Goal: Transaction & Acquisition: Purchase product/service

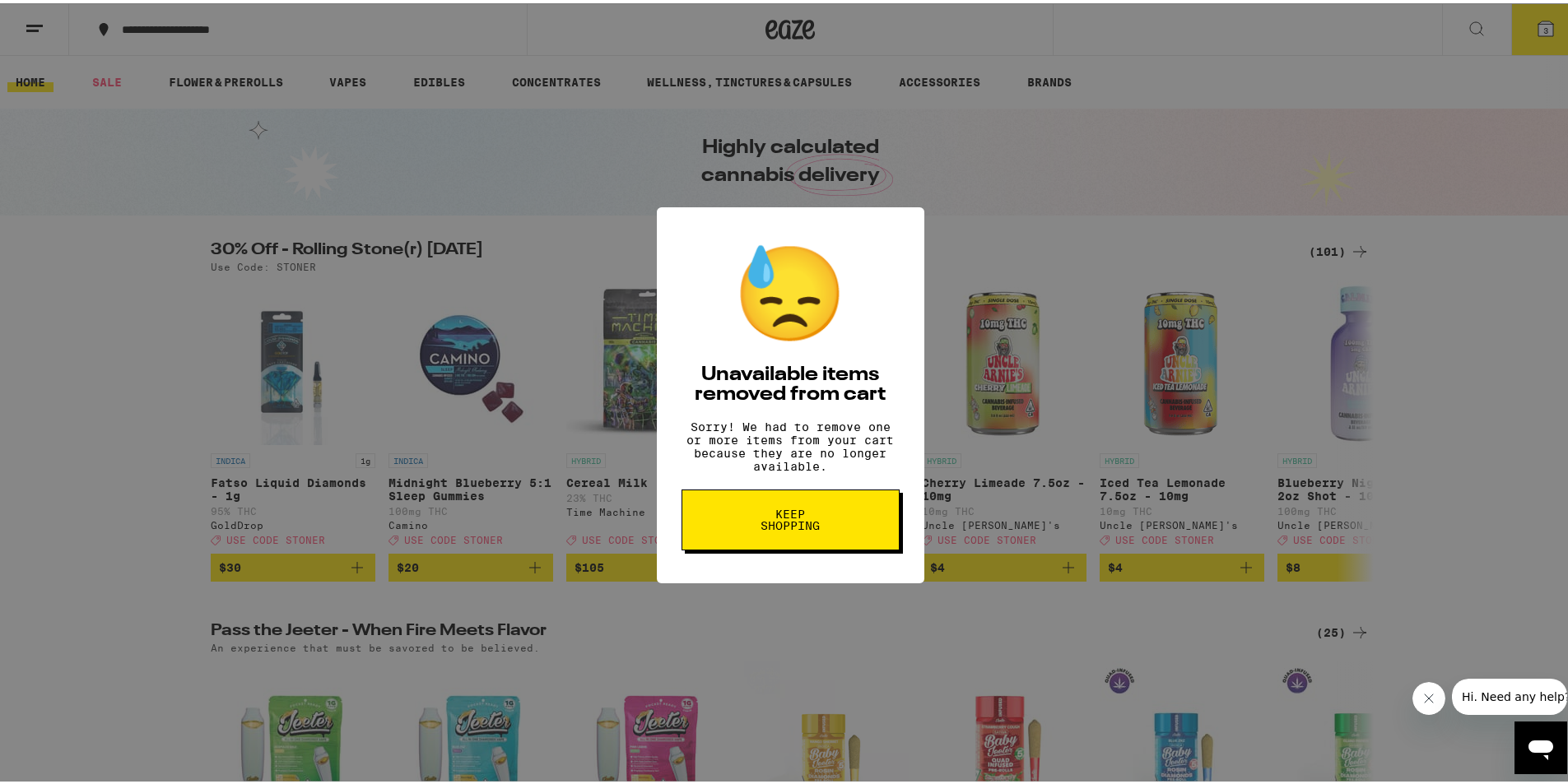
click at [819, 529] on span "Keep Shopping" at bounding box center [791, 516] width 85 height 23
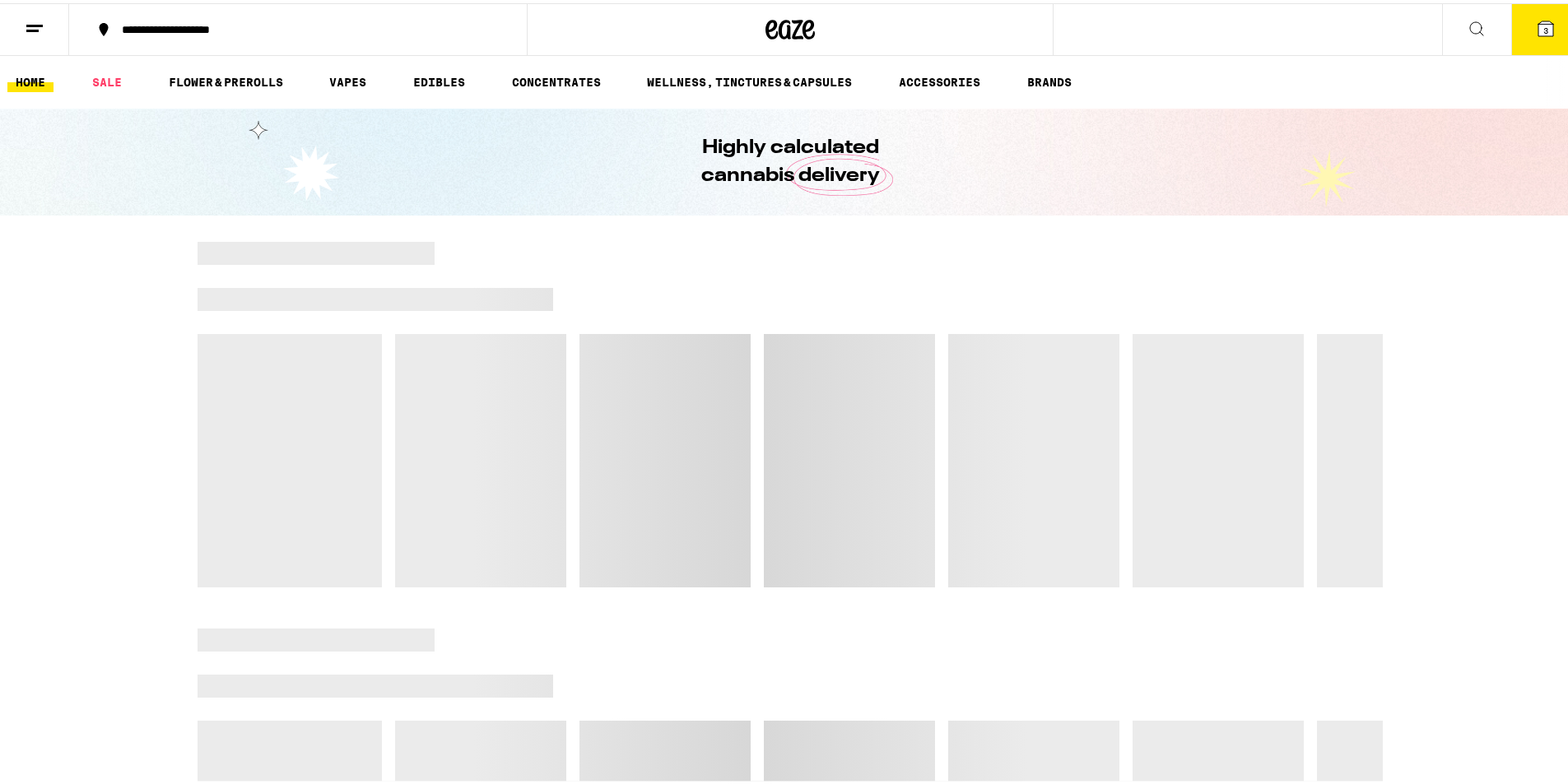
click at [1543, 27] on button "3" at bounding box center [1546, 27] width 69 height 51
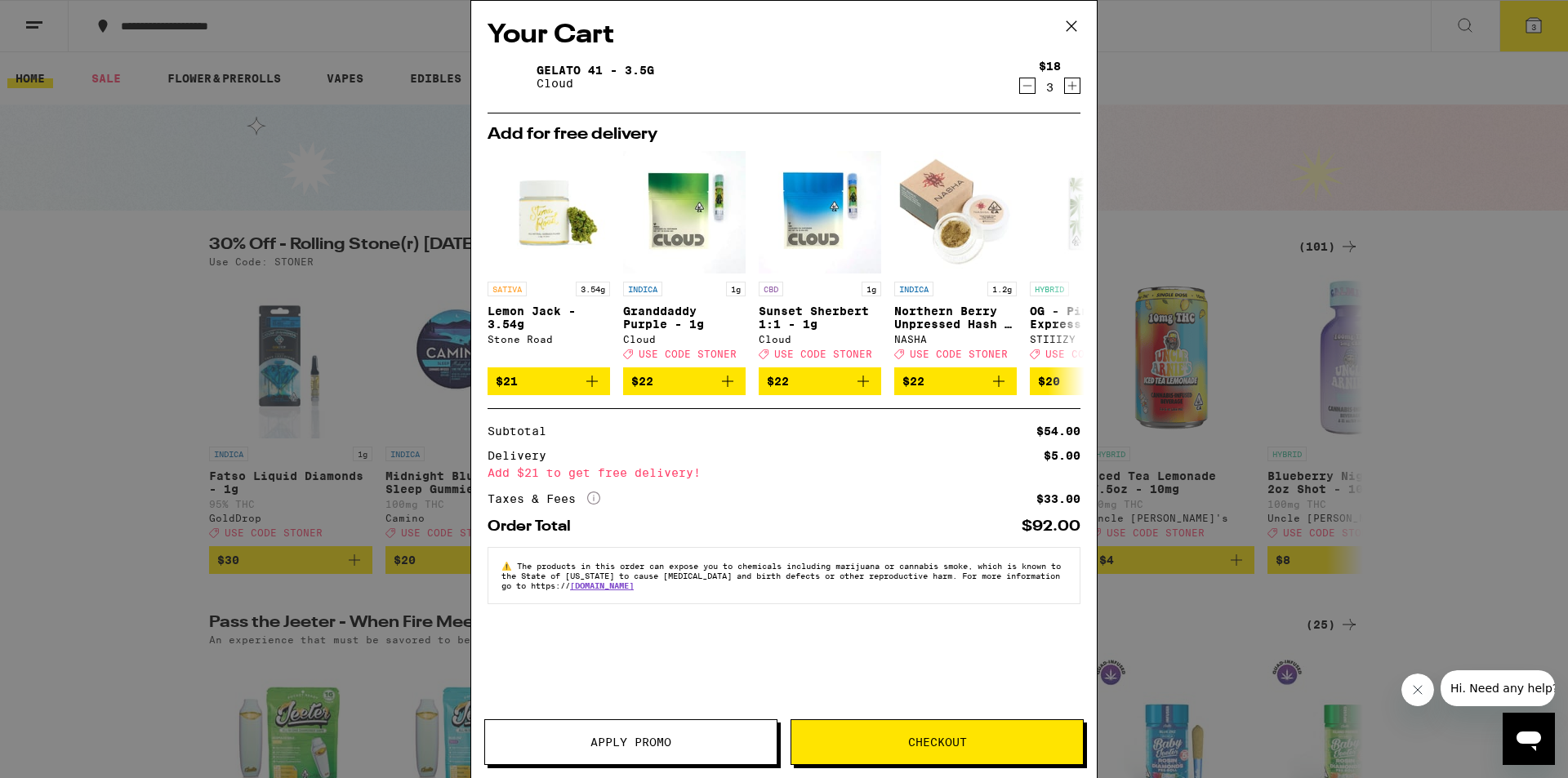
click at [1076, 28] on icon at bounding box center [1071, 26] width 25 height 25
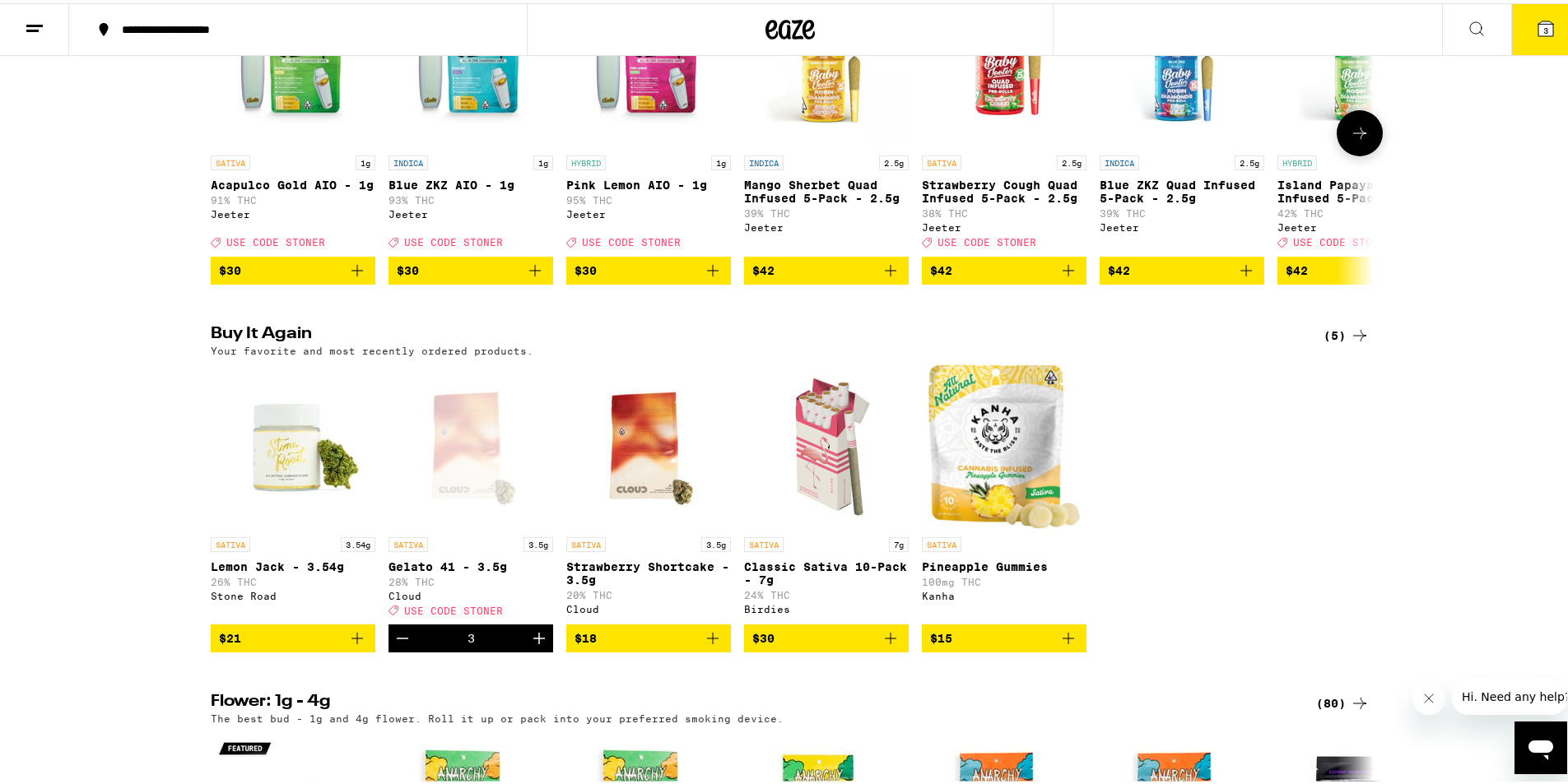
scroll to position [741, 0]
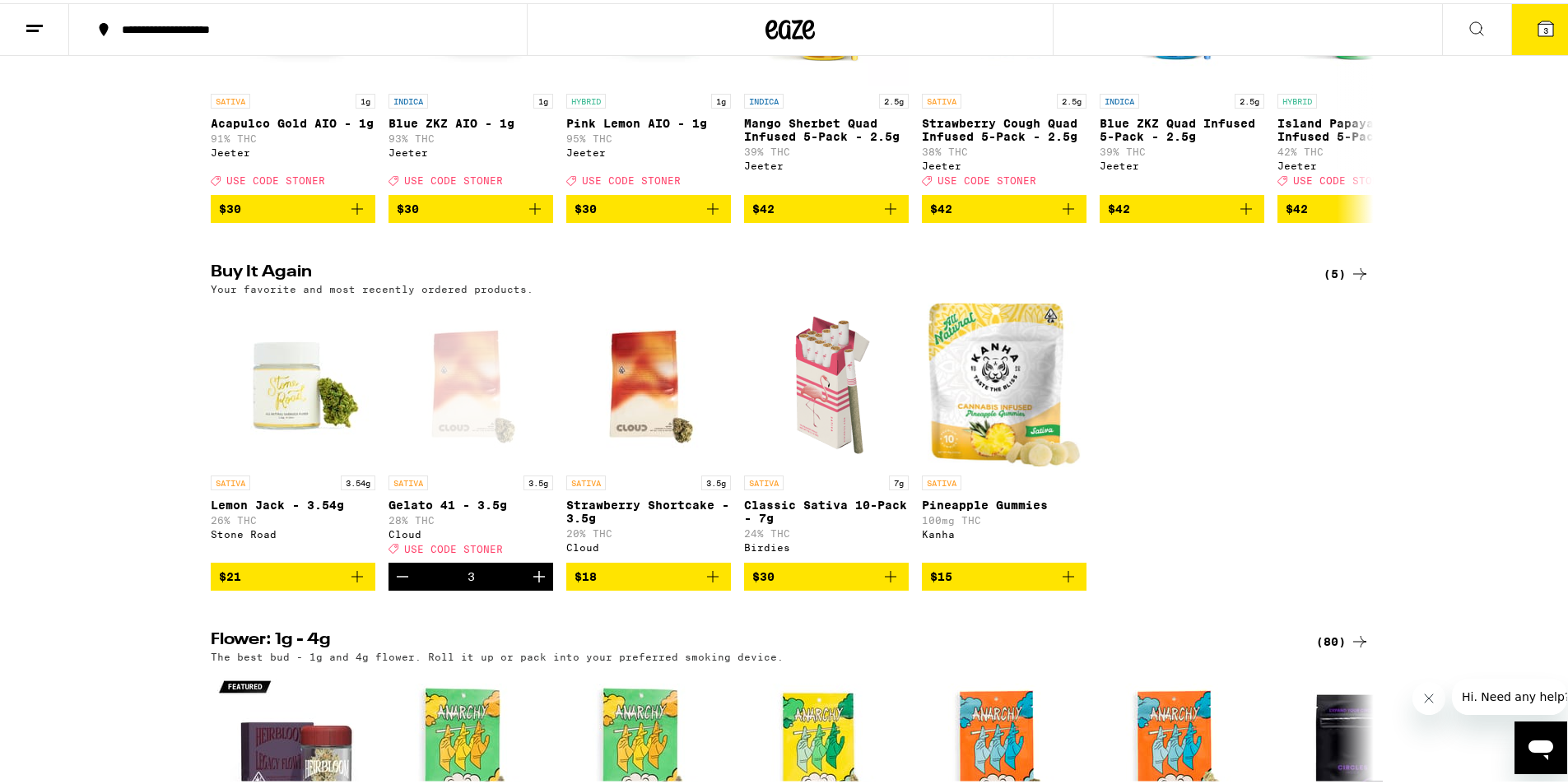
click at [348, 583] on icon "Add to bag" at bounding box center [357, 574] width 19 height 19
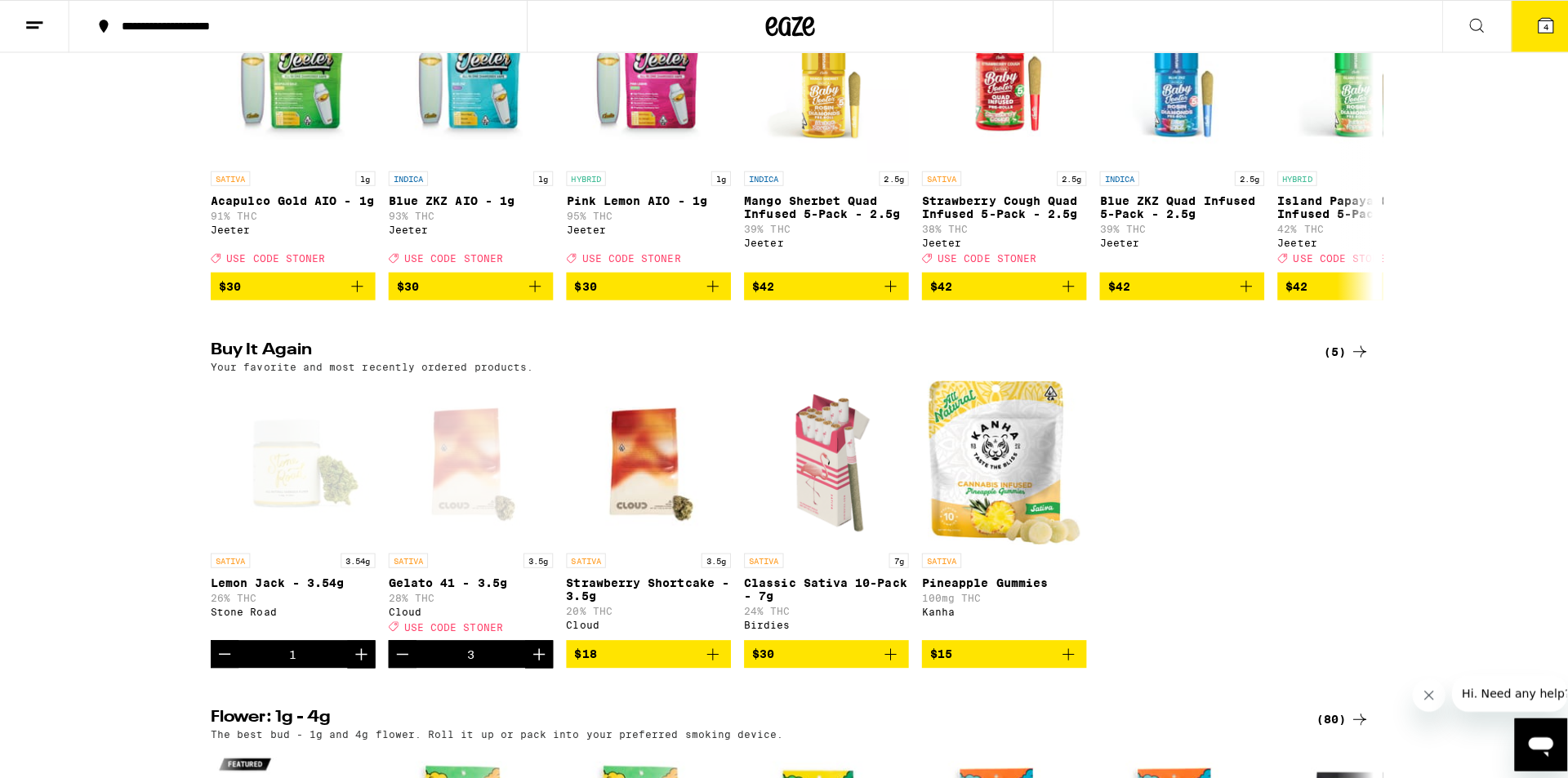
scroll to position [489, 0]
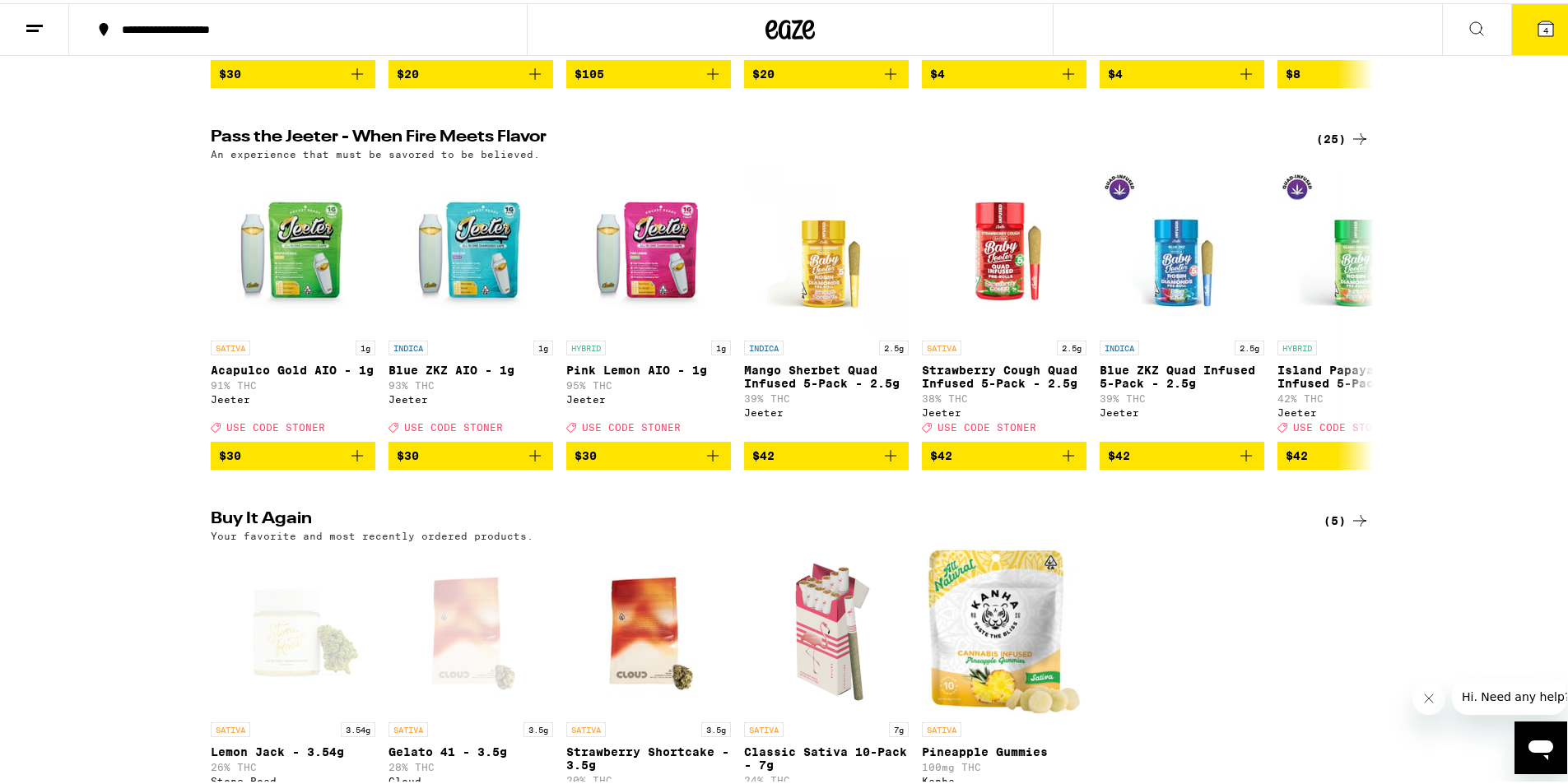
click at [1536, 34] on icon at bounding box center [1546, 26] width 19 height 19
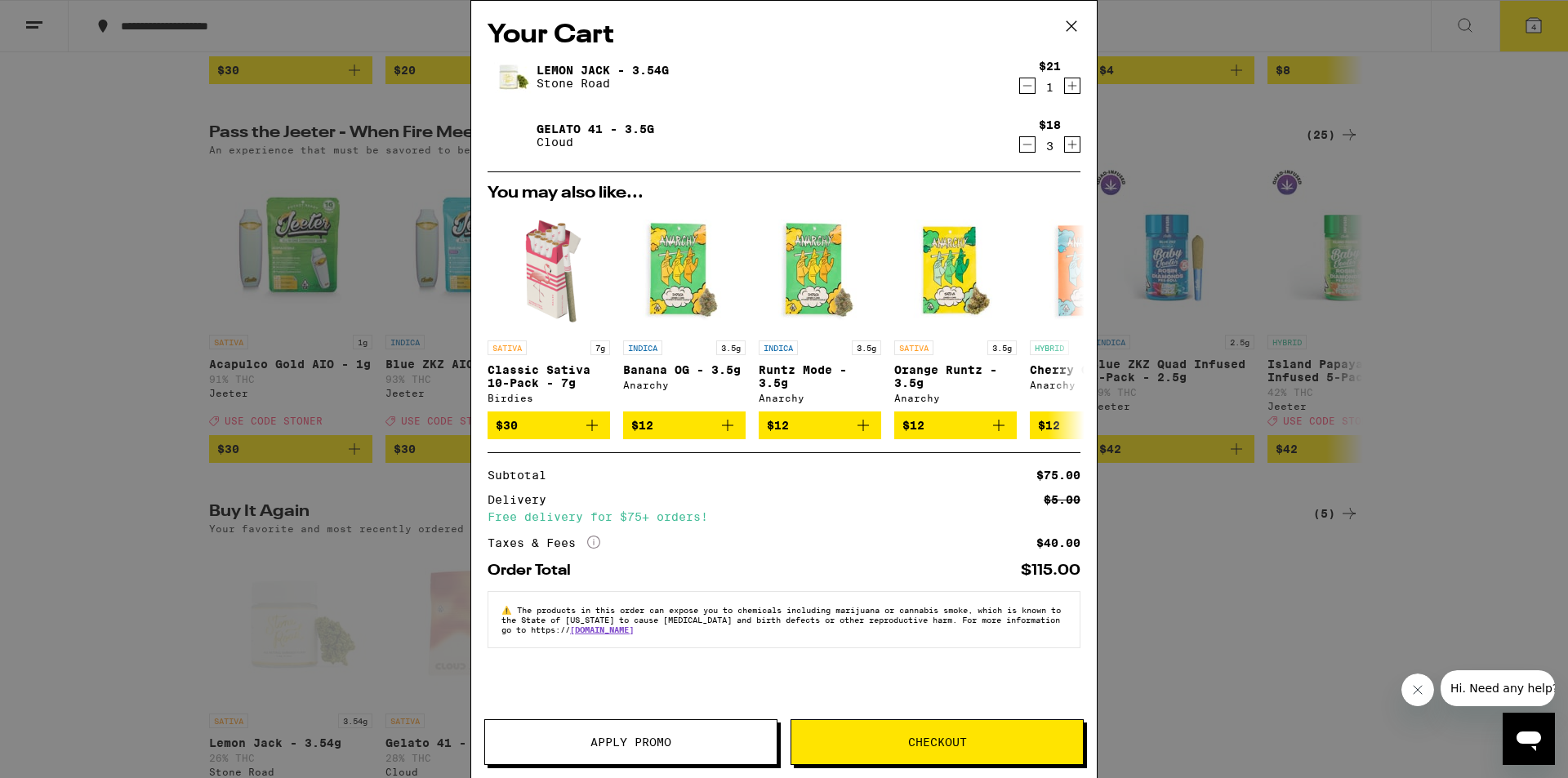
click at [913, 737] on span "Checkout" at bounding box center [937, 742] width 59 height 11
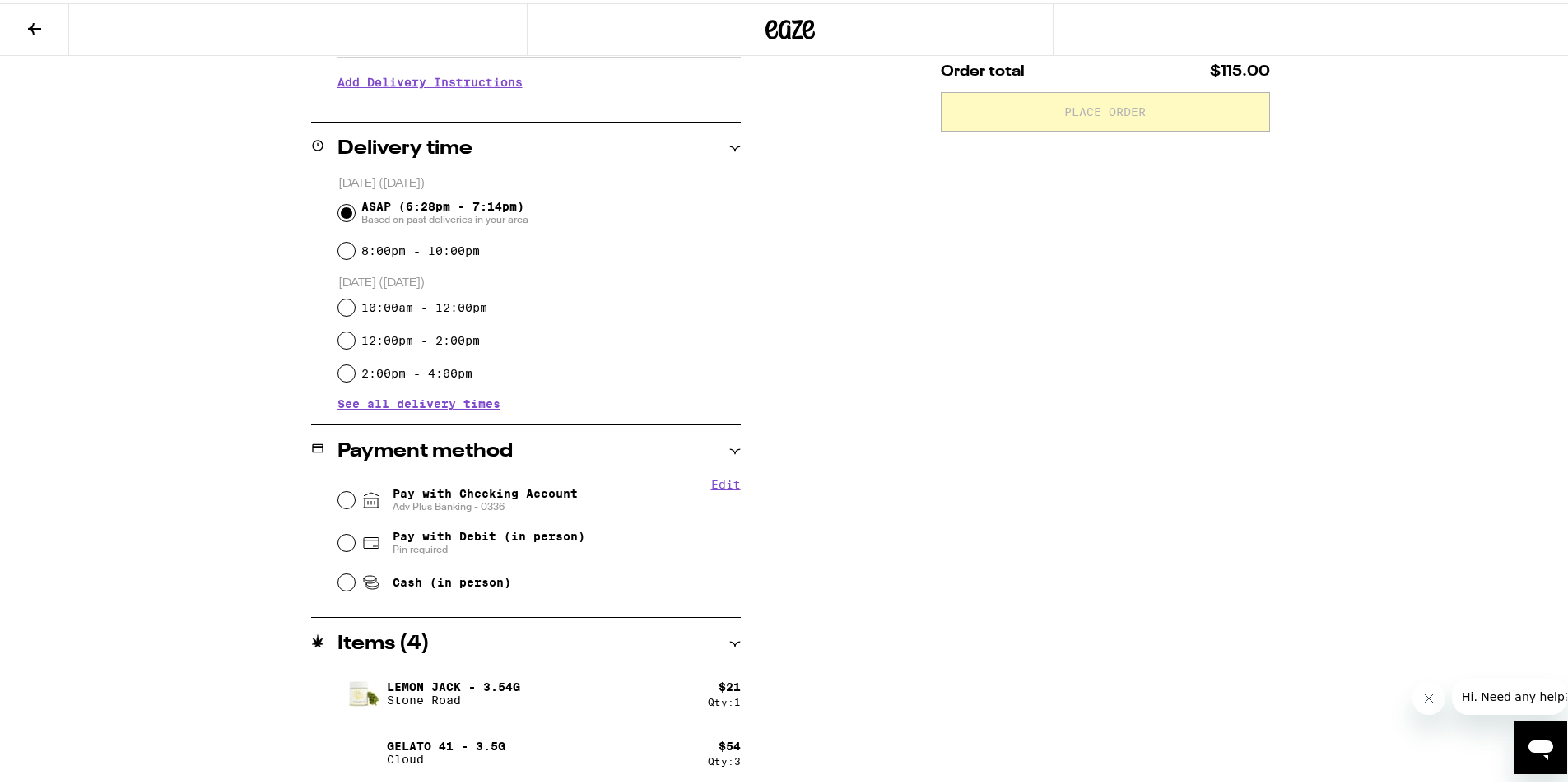
scroll to position [341, 0]
click at [340, 493] on input "Pay with Checking Account Adv Plus Banking - 0336" at bounding box center [347, 494] width 17 height 17
radio input "true"
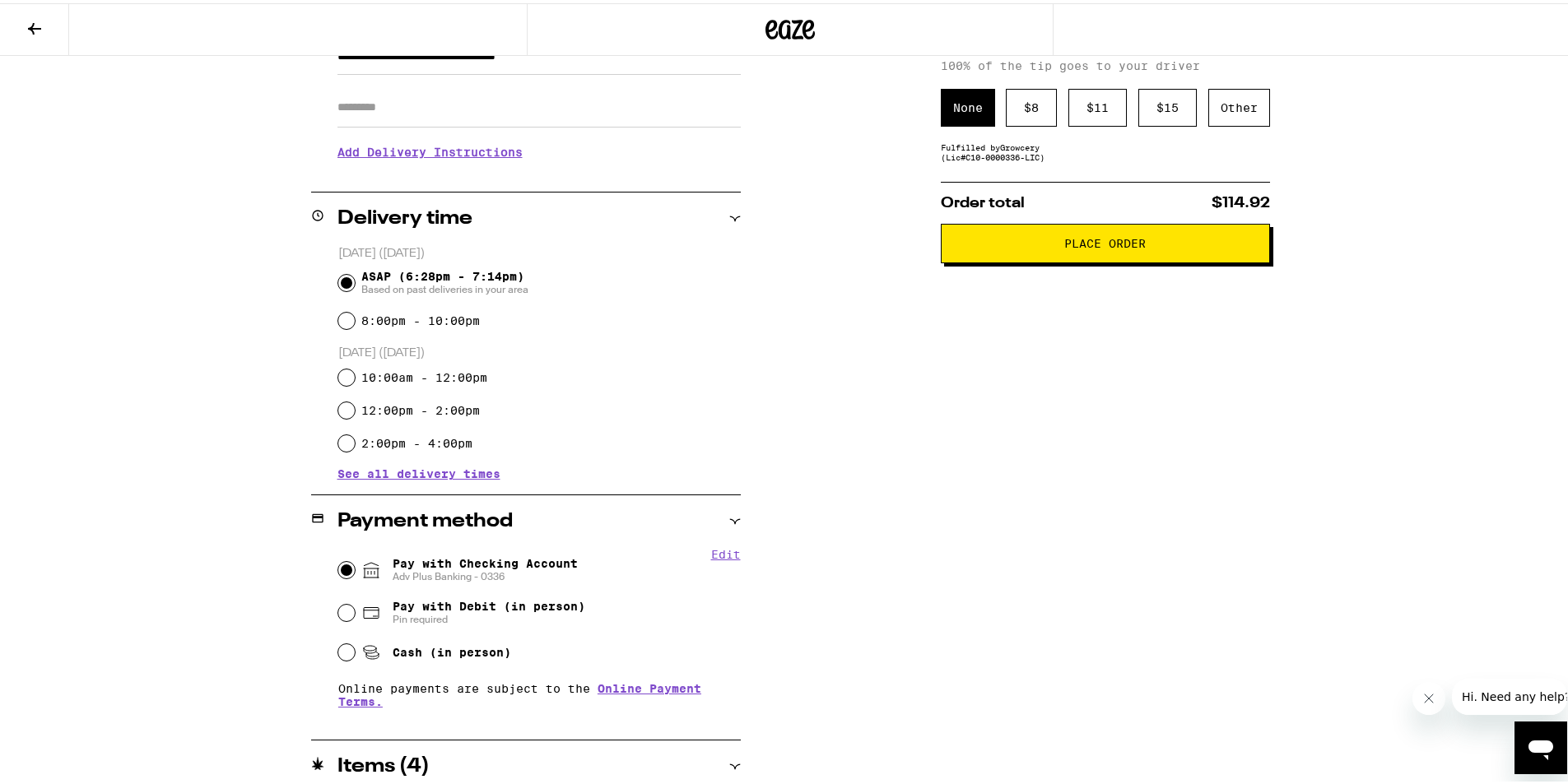
scroll to position [65, 0]
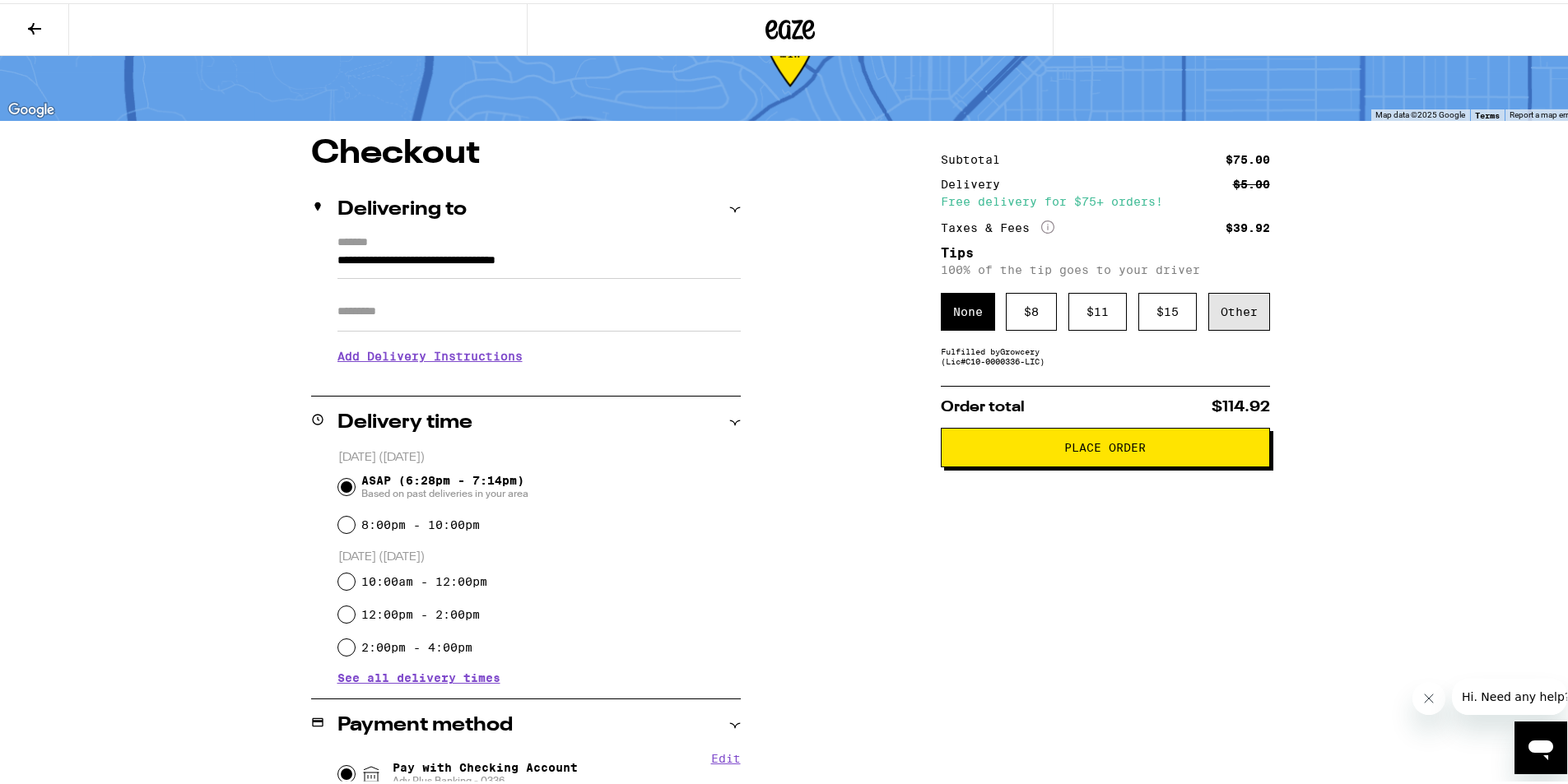
click at [1243, 313] on div "Other" at bounding box center [1239, 308] width 62 height 38
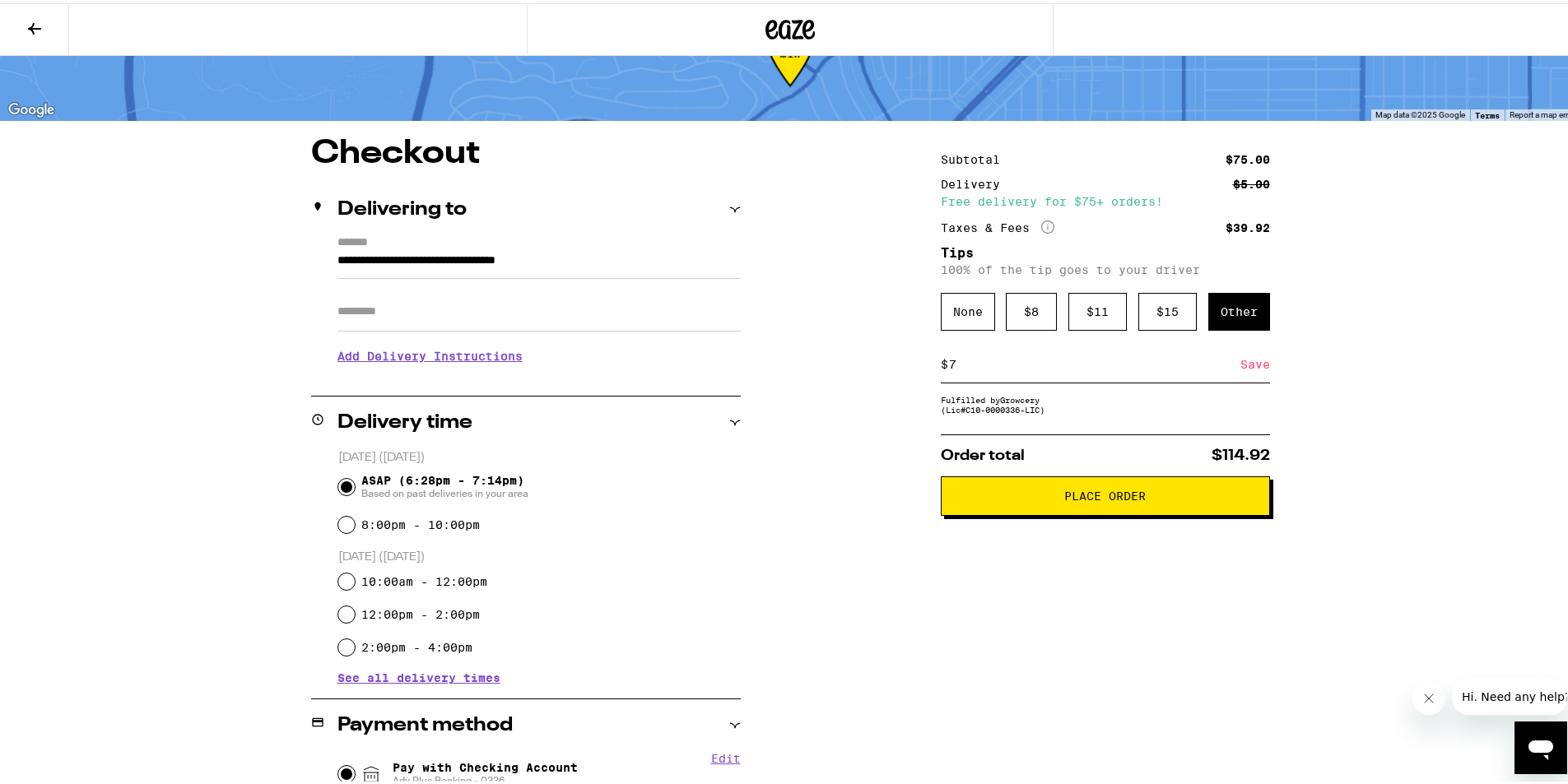
type input "7"
click at [1147, 499] on span "Place Order" at bounding box center [1105, 492] width 302 height 11
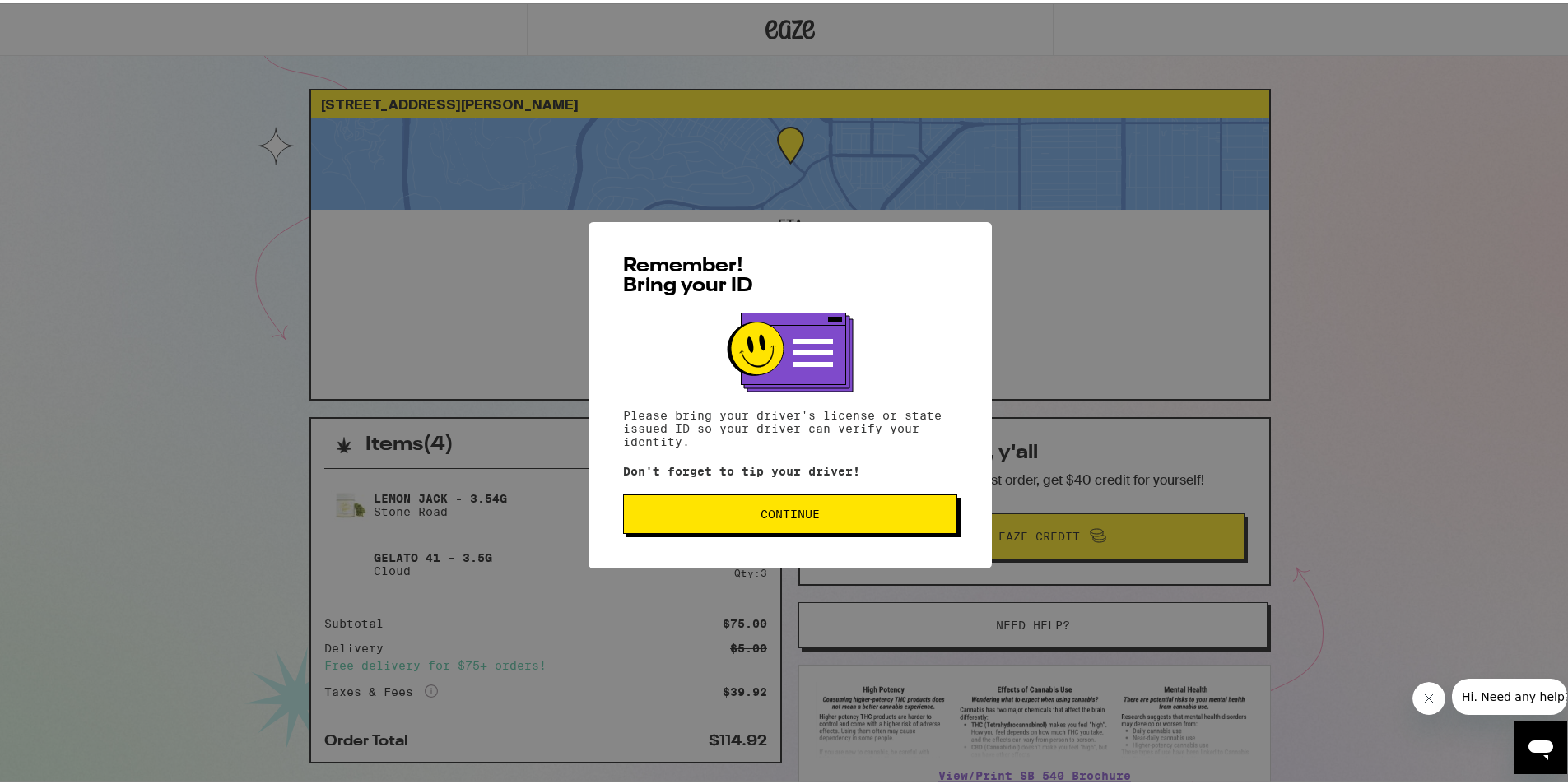
click at [776, 509] on span "Continue" at bounding box center [790, 510] width 59 height 11
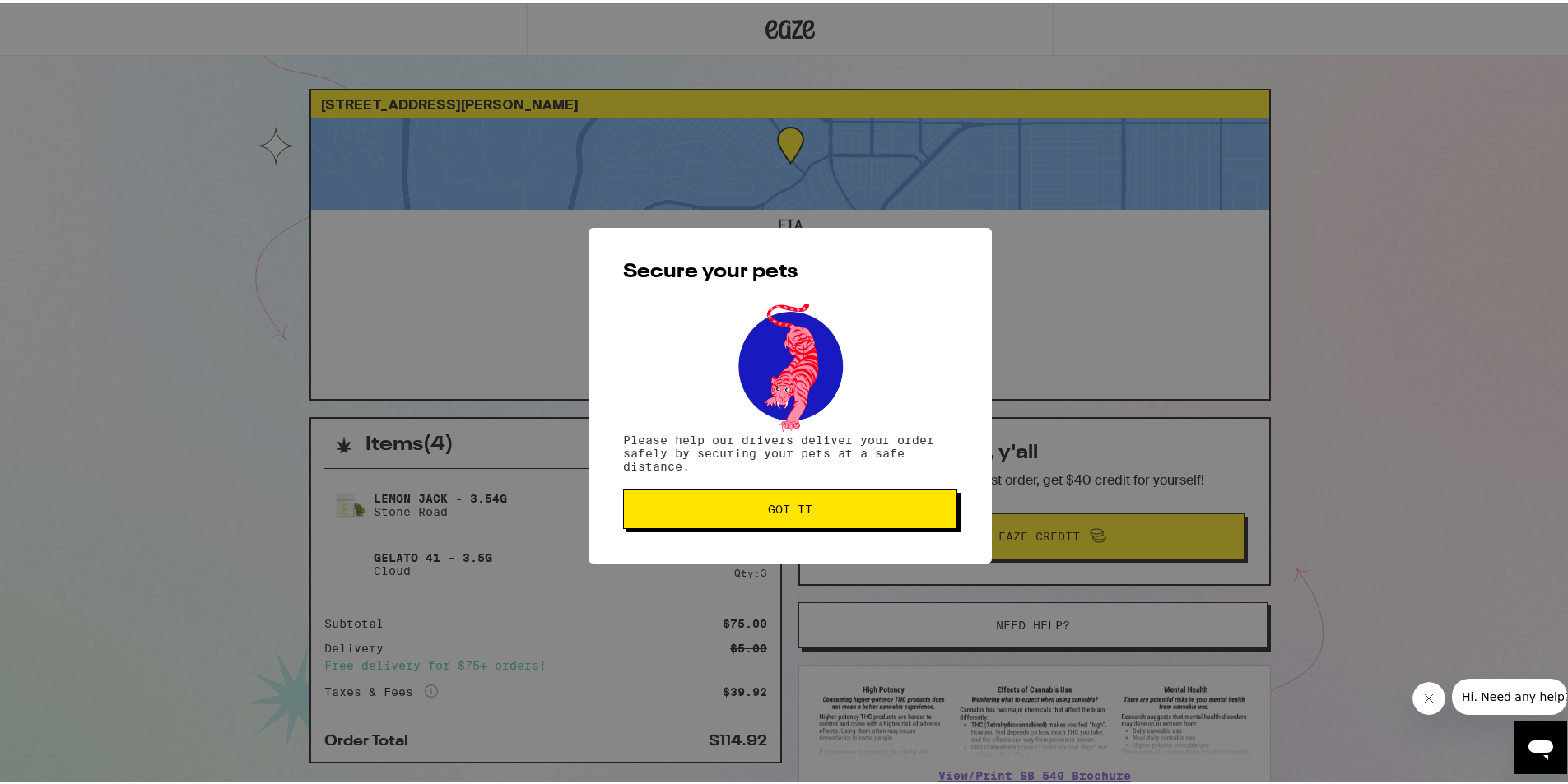
click at [776, 509] on span "Got it" at bounding box center [790, 506] width 44 height 11
